Goal: Transaction & Acquisition: Purchase product/service

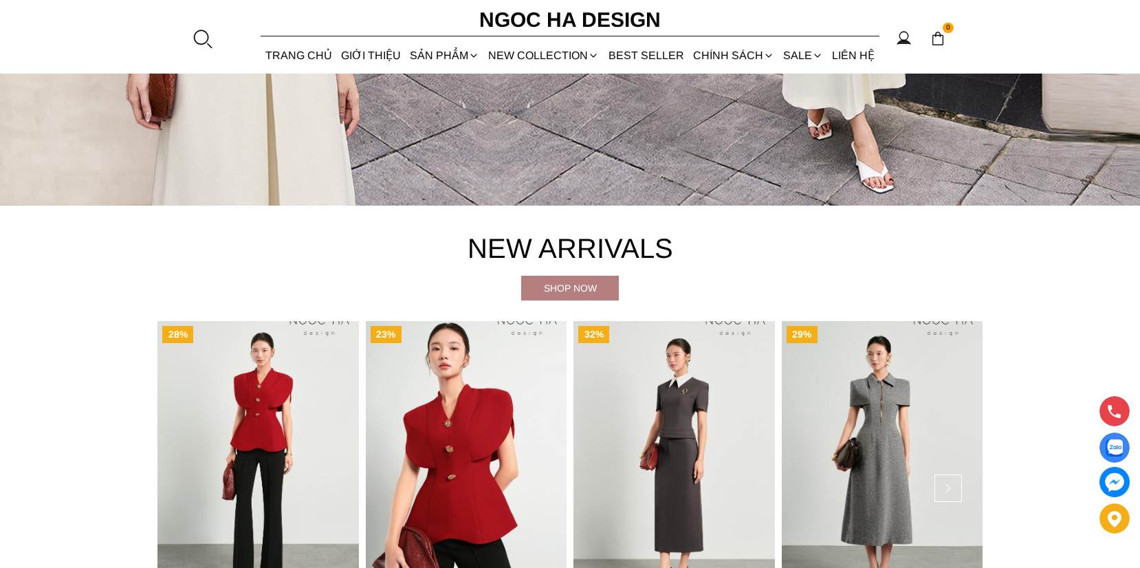
scroll to position [517, 0]
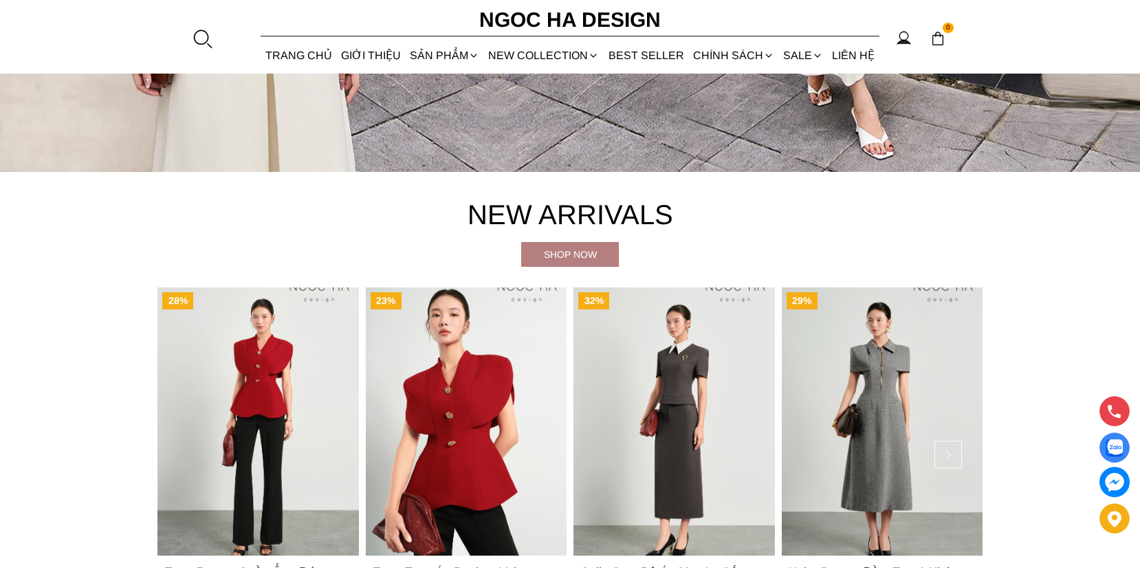
click at [462, 411] on img "Product image - Estra Top_ Áo Peplum Vai Choàng Màu Đỏ A1092" at bounding box center [466, 421] width 201 height 268
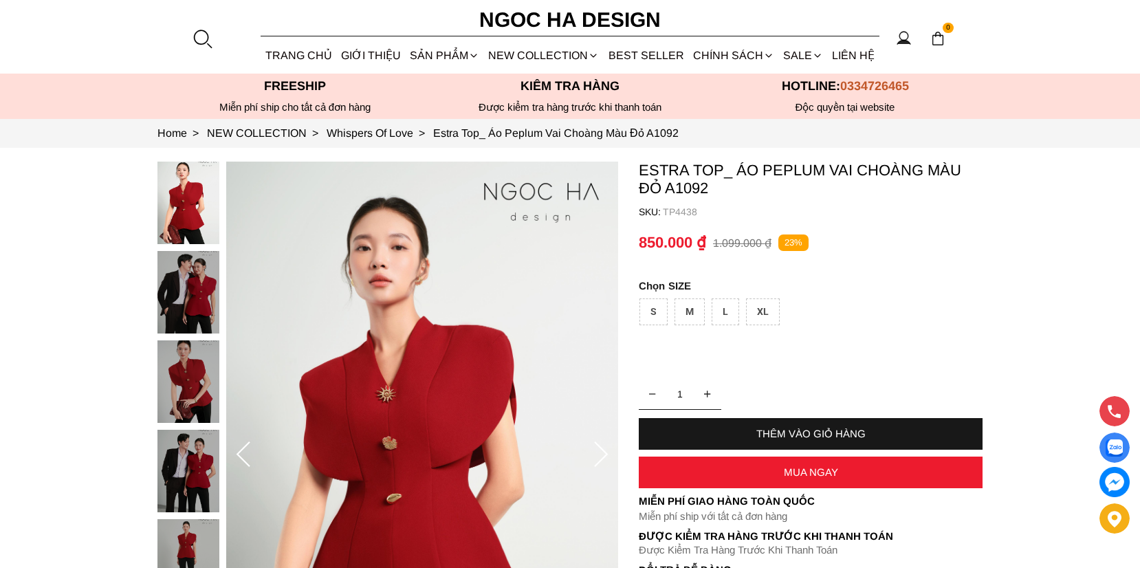
click at [824, 459] on div "MUA NGAY" at bounding box center [811, 473] width 344 height 32
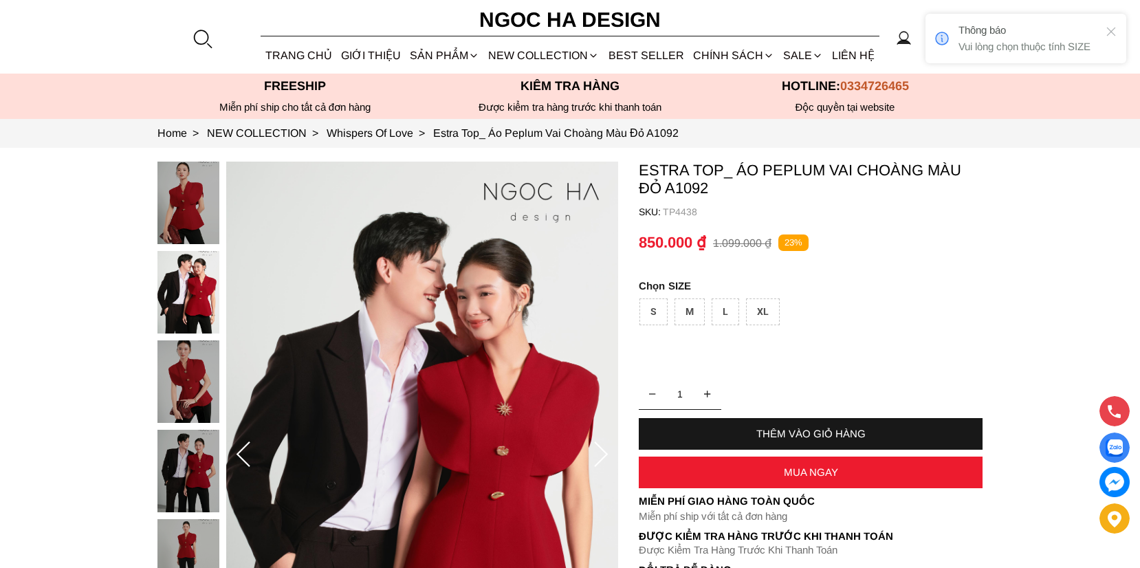
click at [689, 311] on div "M" at bounding box center [690, 311] width 30 height 27
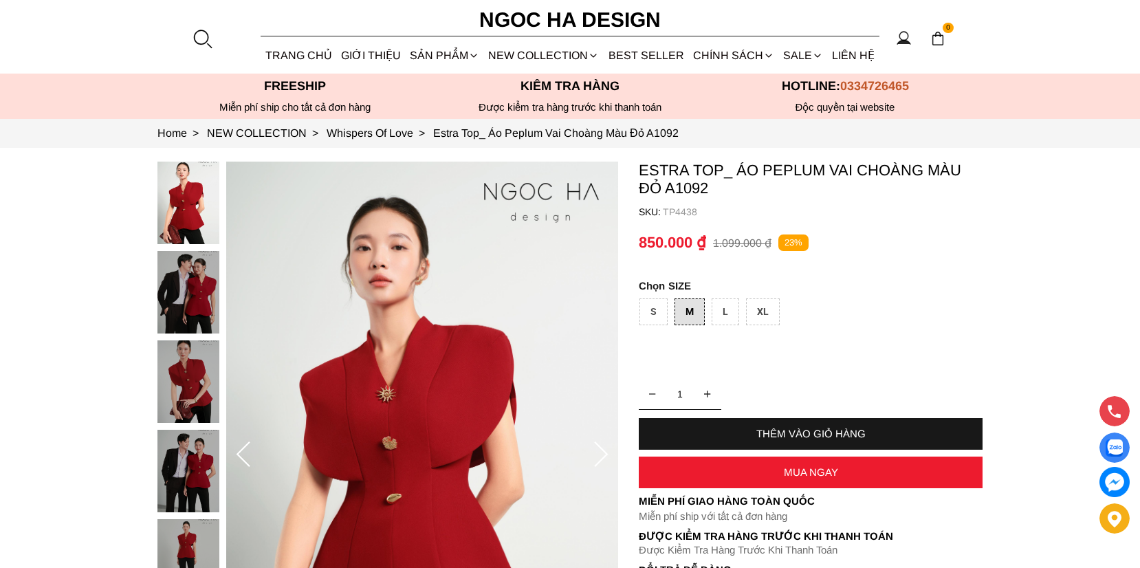
click at [817, 470] on div "MUA NGAY" at bounding box center [811, 472] width 344 height 12
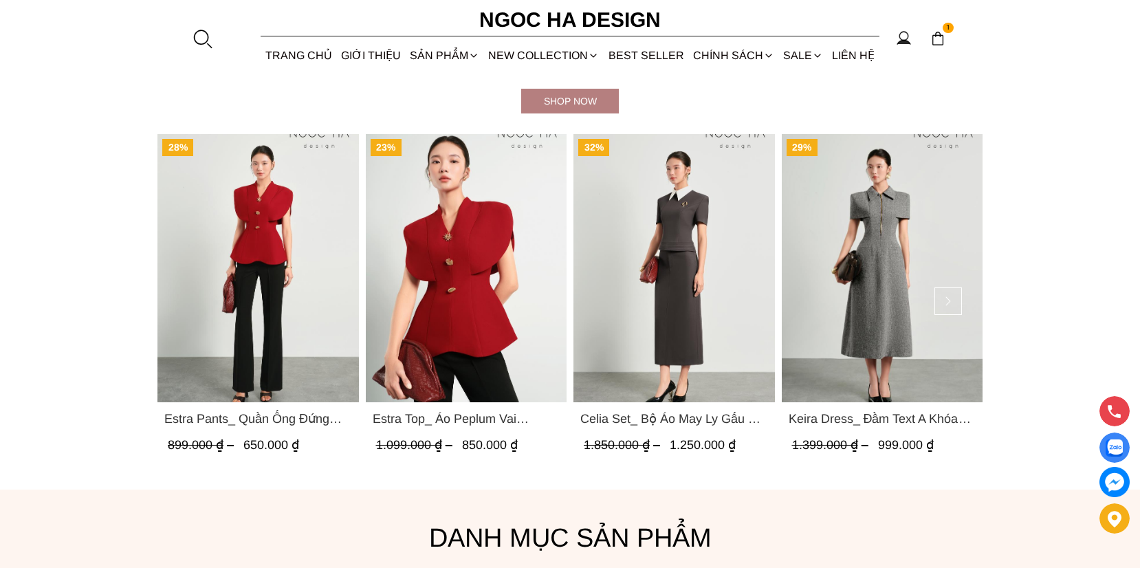
click at [265, 259] on img "Product image - Estra Pants_ Quần Ống Đứng Loe Nhẹ Q070" at bounding box center [257, 268] width 201 height 268
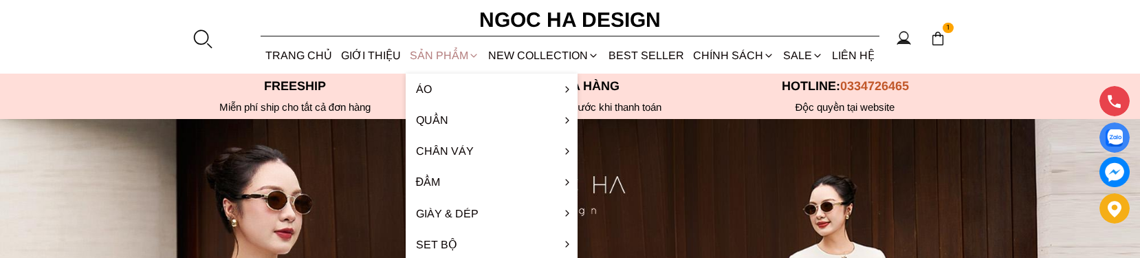
click at [442, 52] on div "SẢN PHẨM" at bounding box center [445, 55] width 78 height 36
click at [439, 52] on div "SẢN PHẨM" at bounding box center [445, 55] width 78 height 36
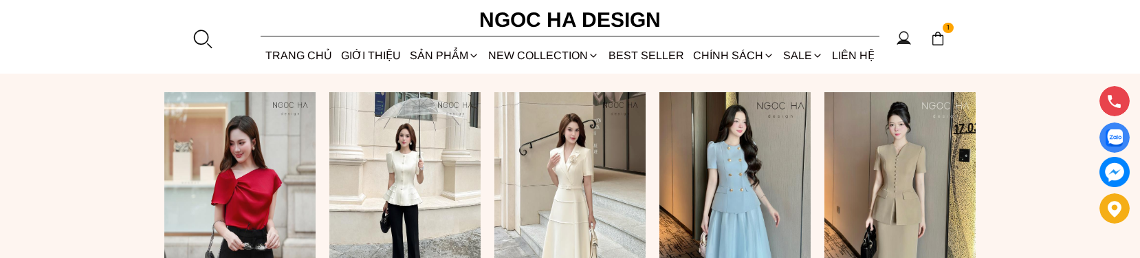
scroll to position [1217, 0]
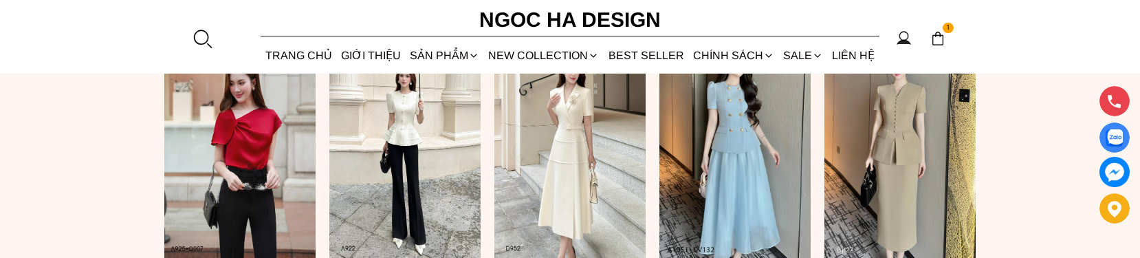
click at [255, 160] on img at bounding box center [239, 145] width 151 height 227
